Goal: Check status

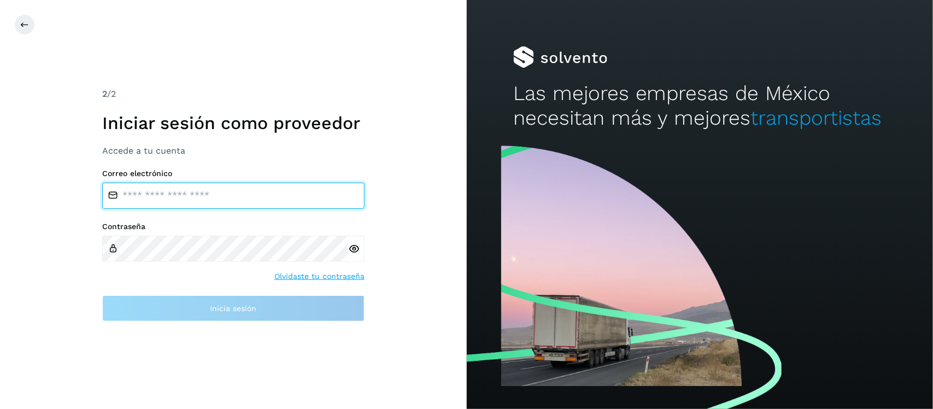
type input "**********"
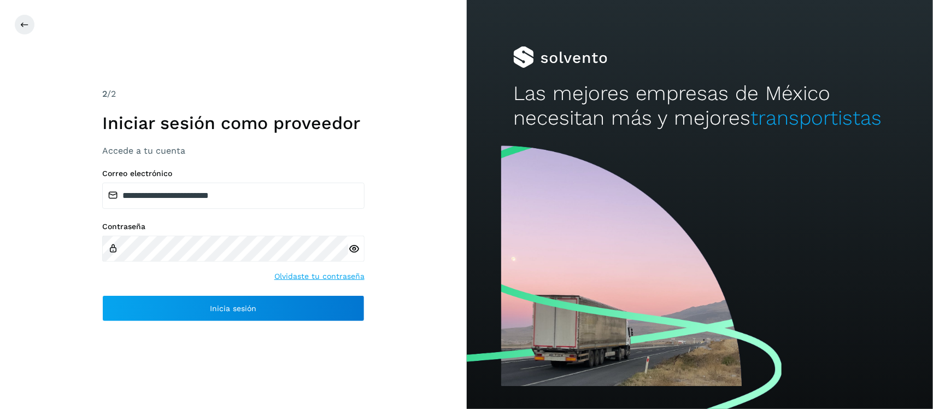
click at [354, 249] on icon at bounding box center [353, 248] width 11 height 11
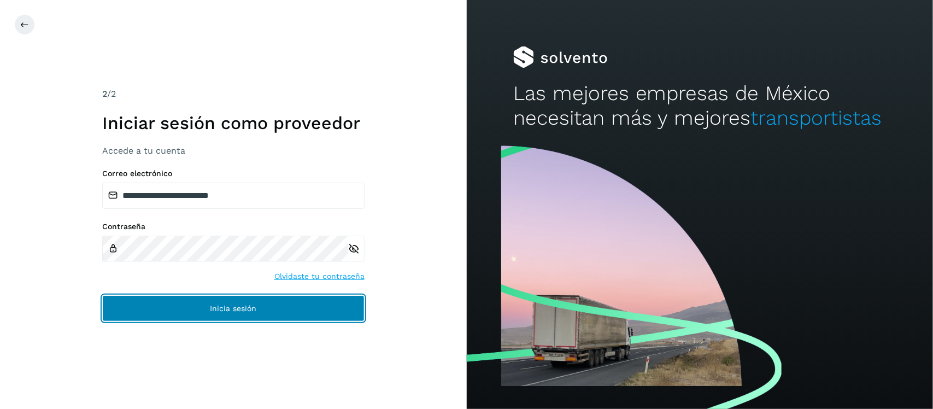
click at [238, 315] on button "Inicia sesión" at bounding box center [233, 308] width 262 height 26
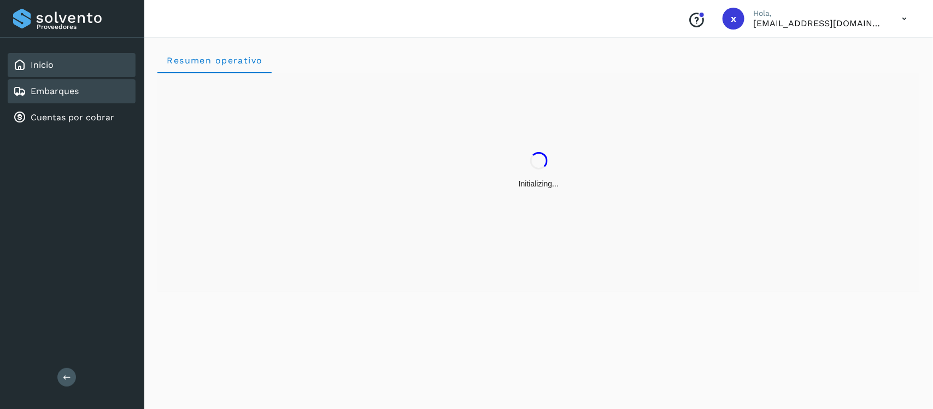
click at [68, 93] on link "Embarques" at bounding box center [55, 91] width 48 height 10
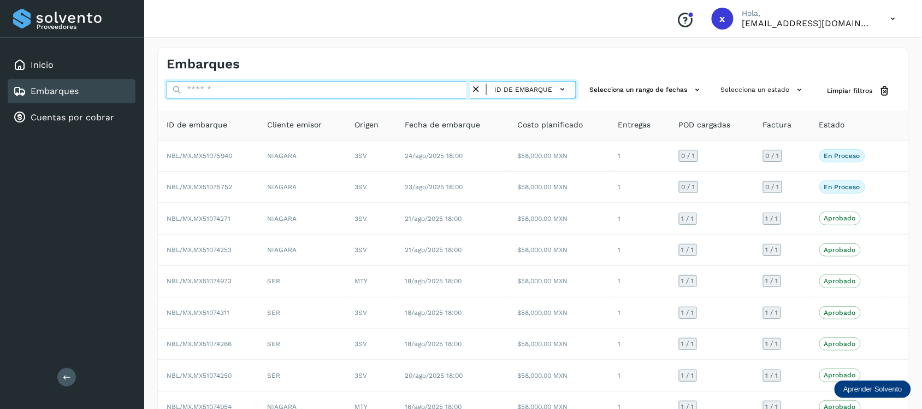
click at [225, 90] on input "text" at bounding box center [319, 89] width 304 height 17
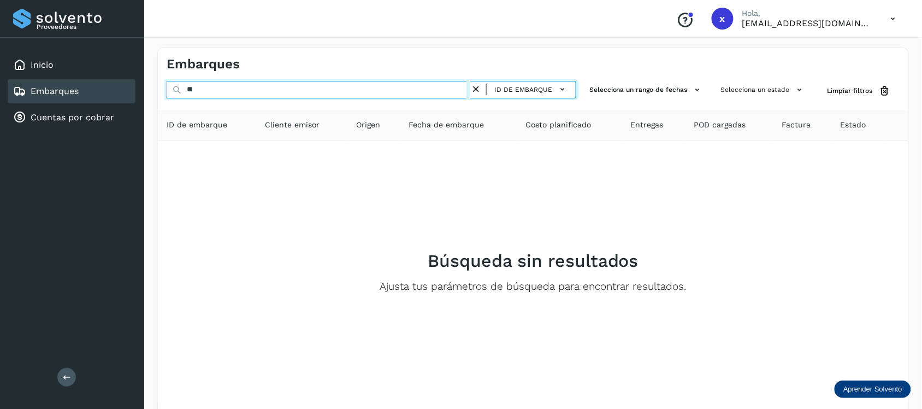
type input "*"
